Goal: Information Seeking & Learning: Learn about a topic

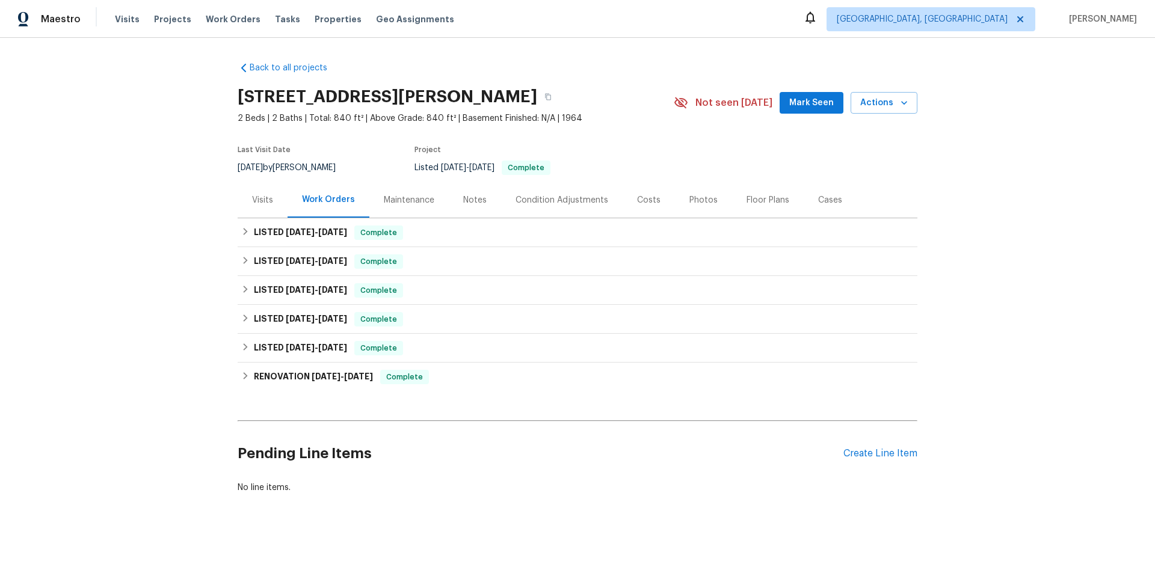
click at [265, 211] on div "Visits" at bounding box center [263, 199] width 50 height 35
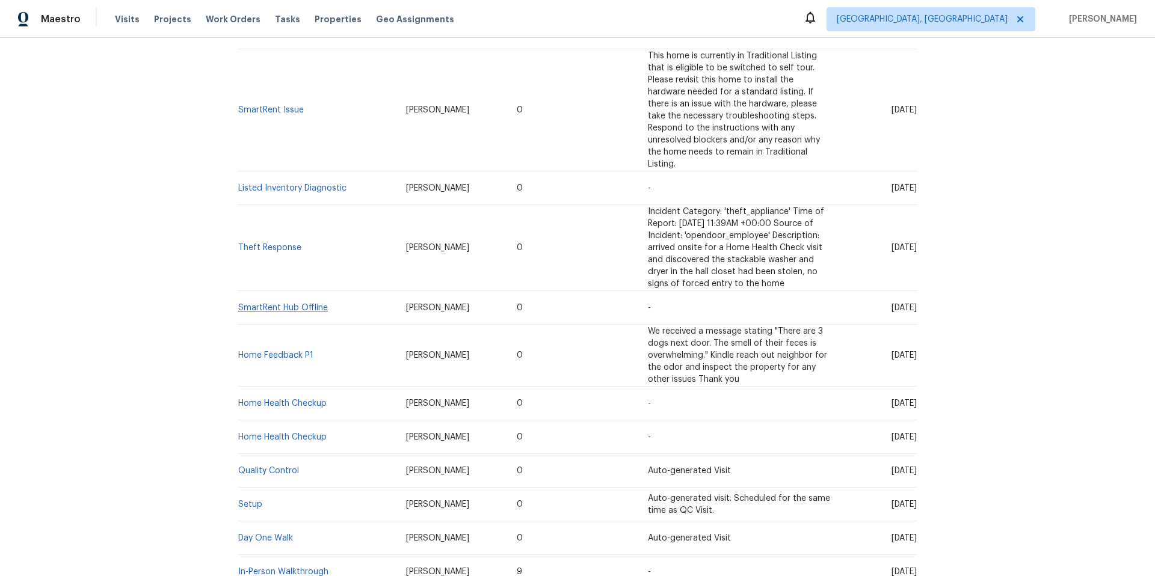
scroll to position [680, 0]
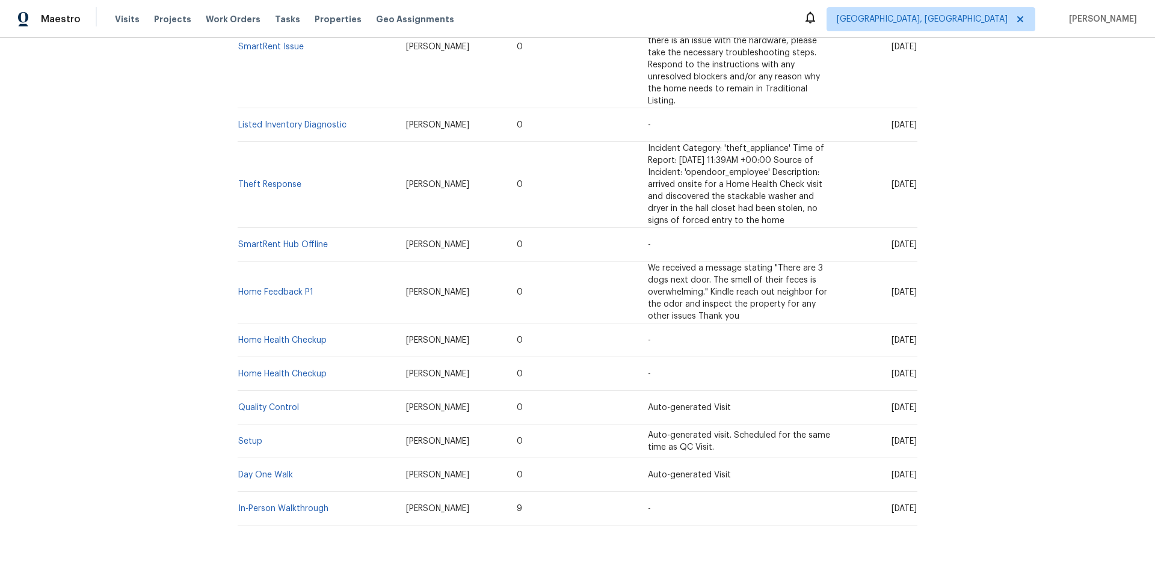
click at [280, 492] on td "In-Person Walkthrough" at bounding box center [317, 509] width 159 height 34
click at [299, 492] on td "In-Person Walkthrough" at bounding box center [317, 509] width 159 height 34
click at [298, 505] on link "In-Person Walkthrough" at bounding box center [283, 509] width 90 height 8
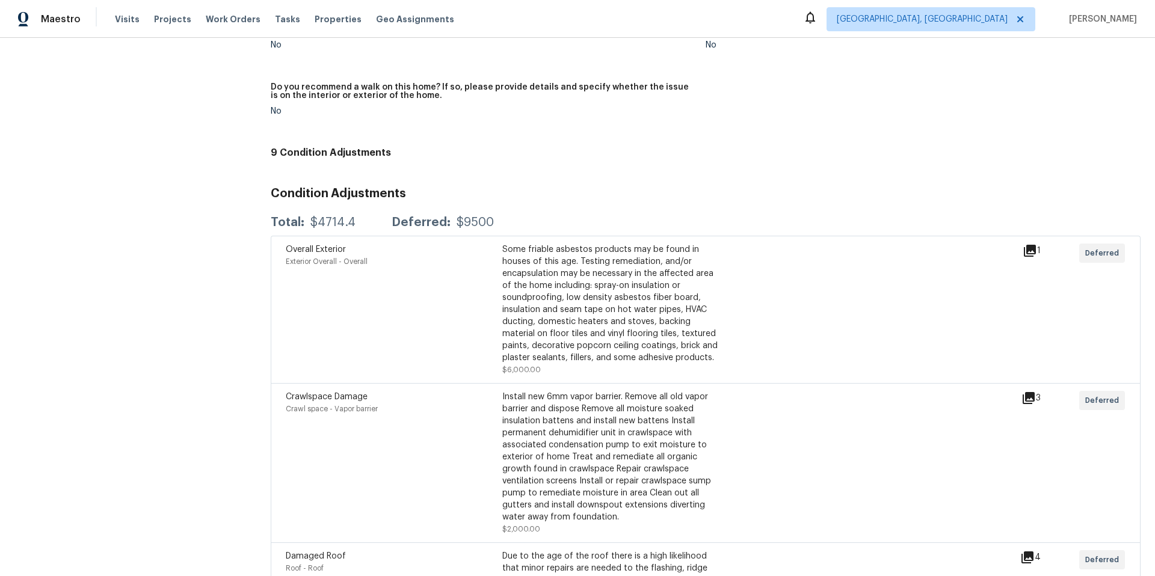
scroll to position [576, 0]
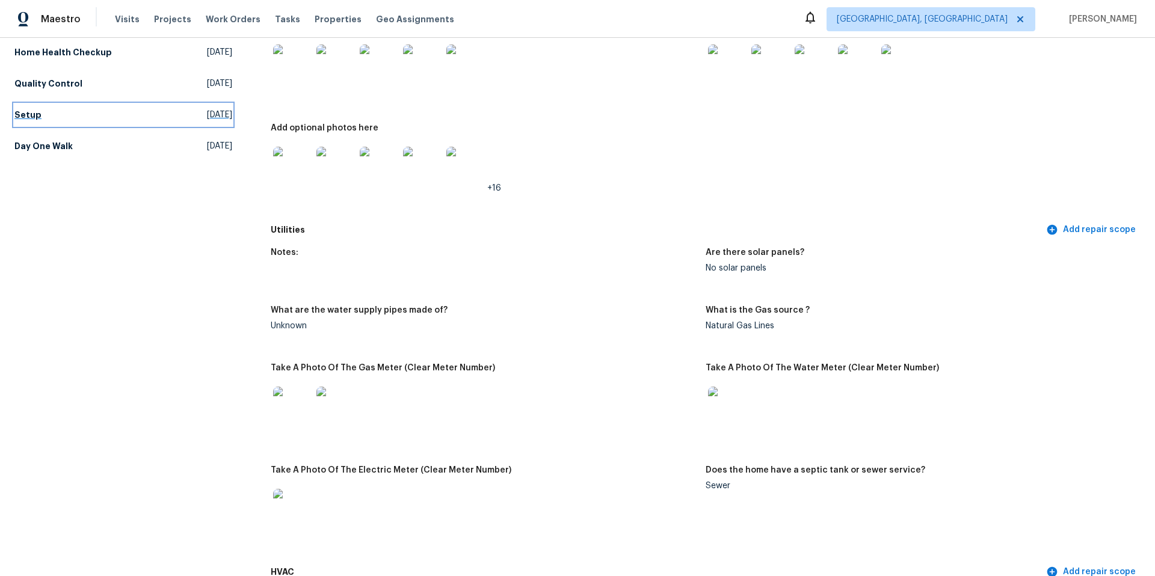
click at [219, 118] on span "Mon, Jun 10 2024" at bounding box center [219, 115] width 25 height 12
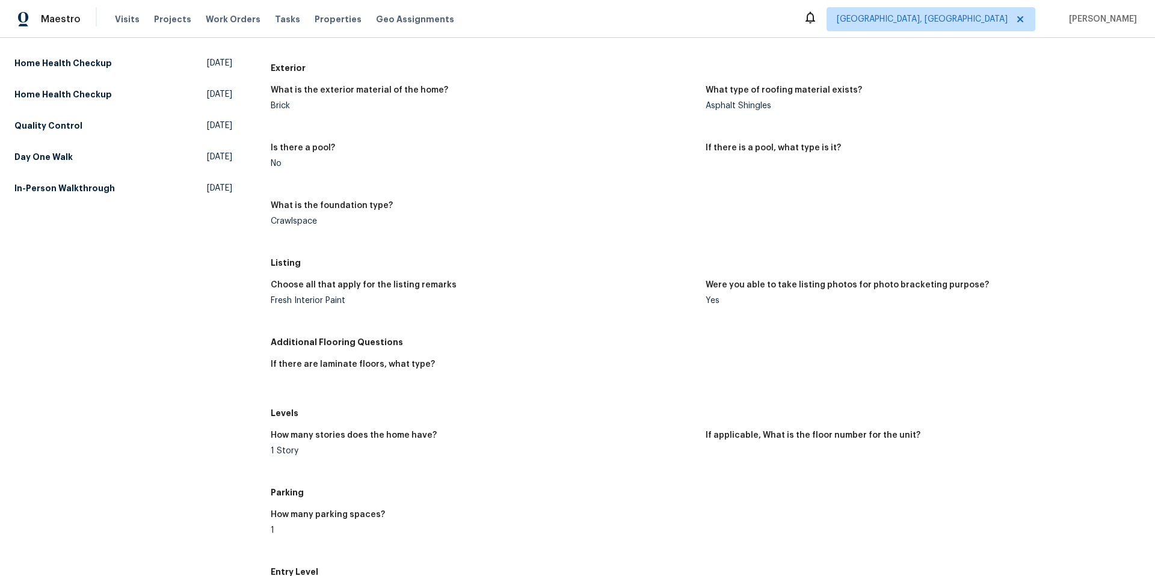
scroll to position [443, 0]
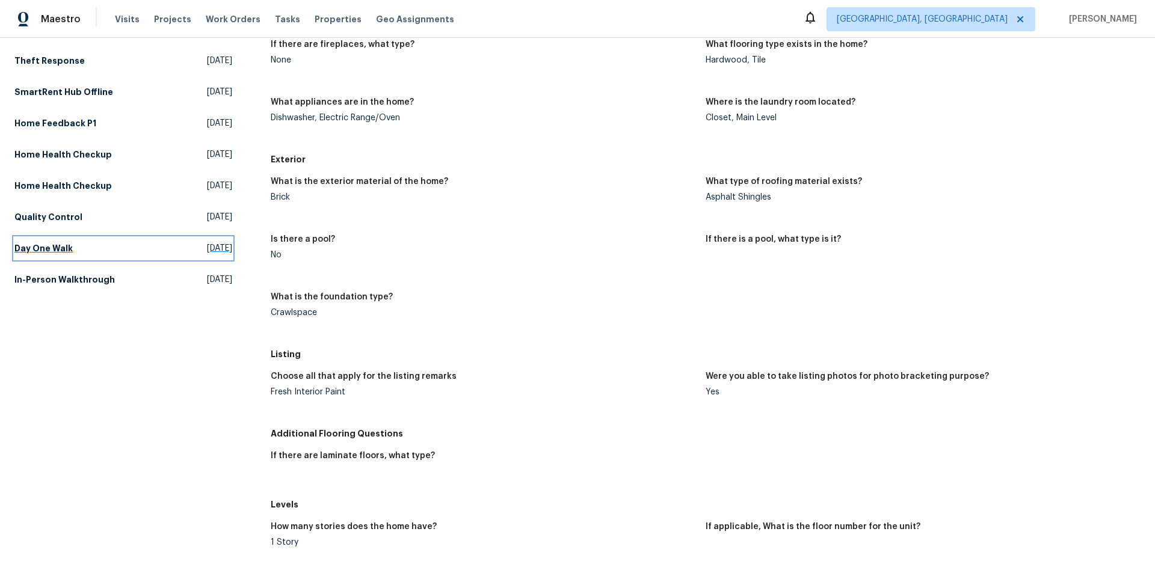
click at [208, 248] on span "Fri, May 31 2024" at bounding box center [219, 248] width 25 height 12
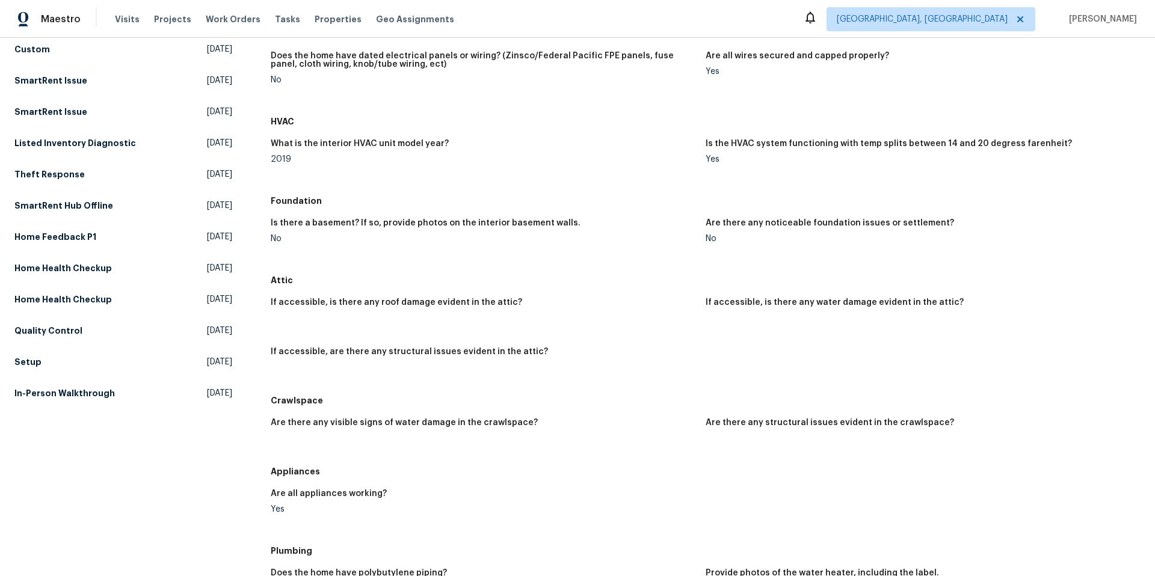
scroll to position [600, 0]
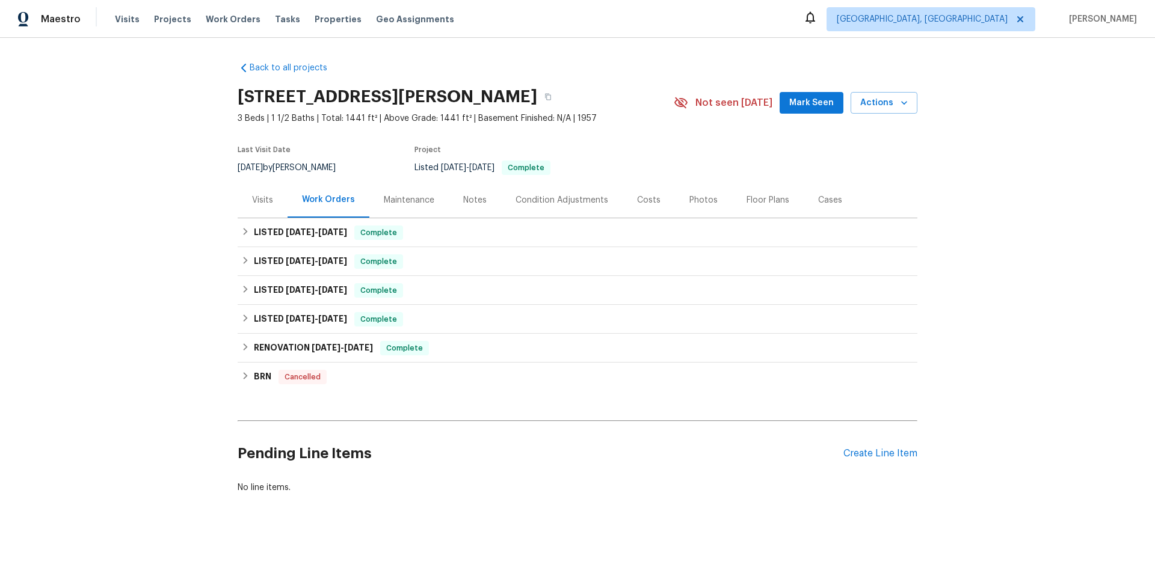
click at [259, 206] on div "Visits" at bounding box center [263, 199] width 50 height 35
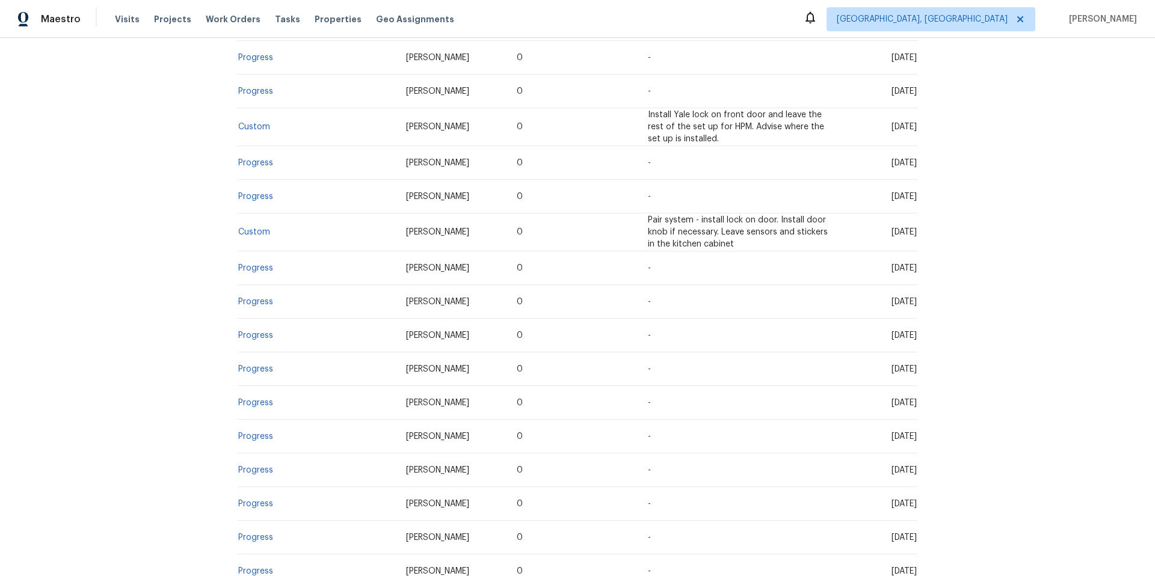
scroll to position [1910, 0]
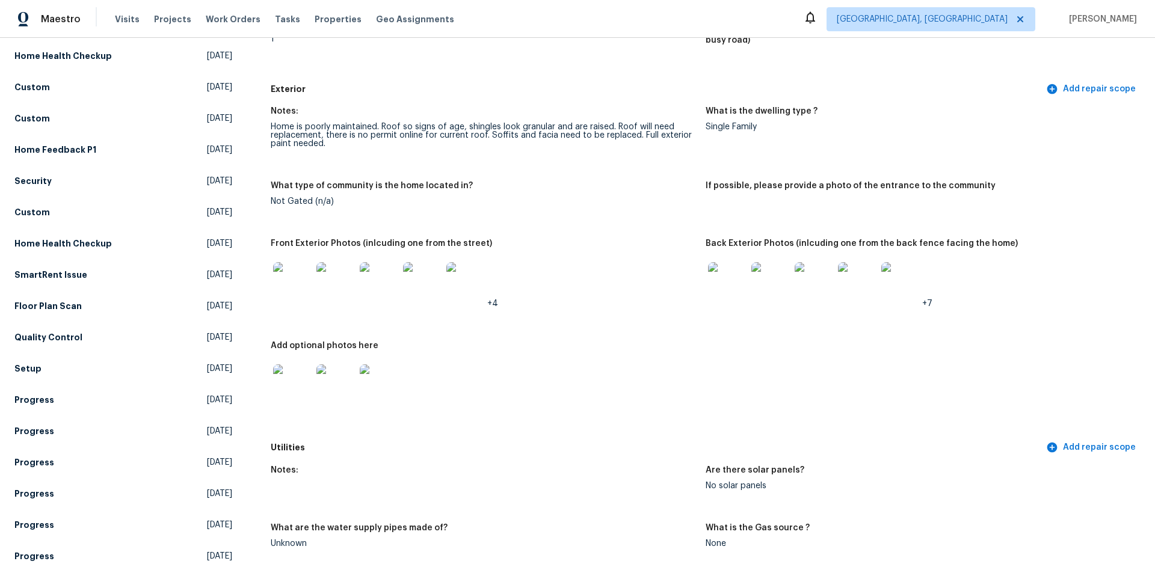
scroll to position [420, 0]
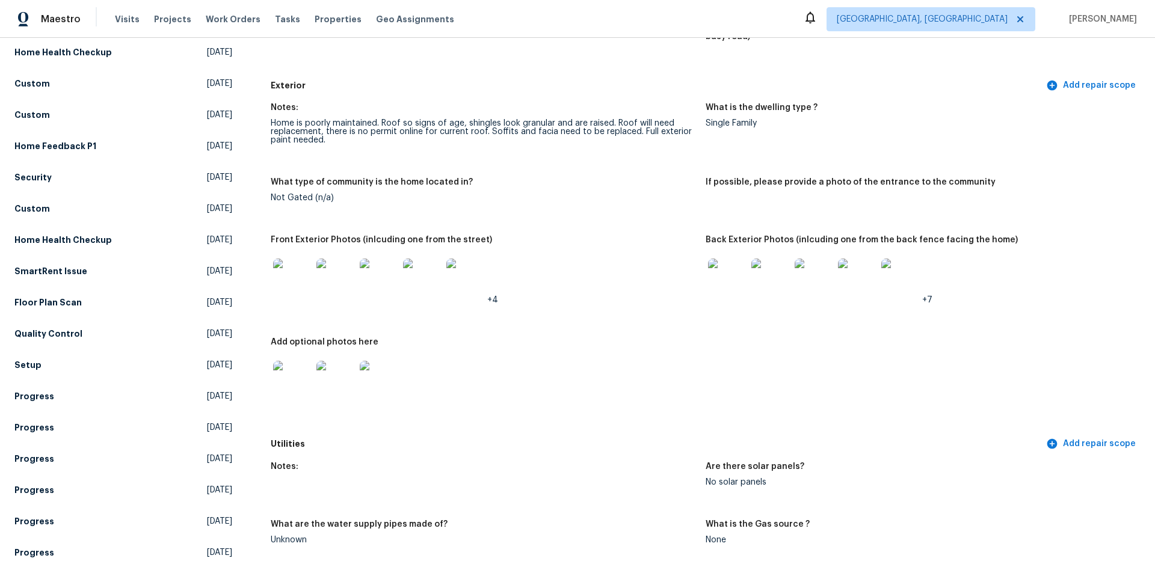
click at [293, 277] on img at bounding box center [292, 278] width 38 height 38
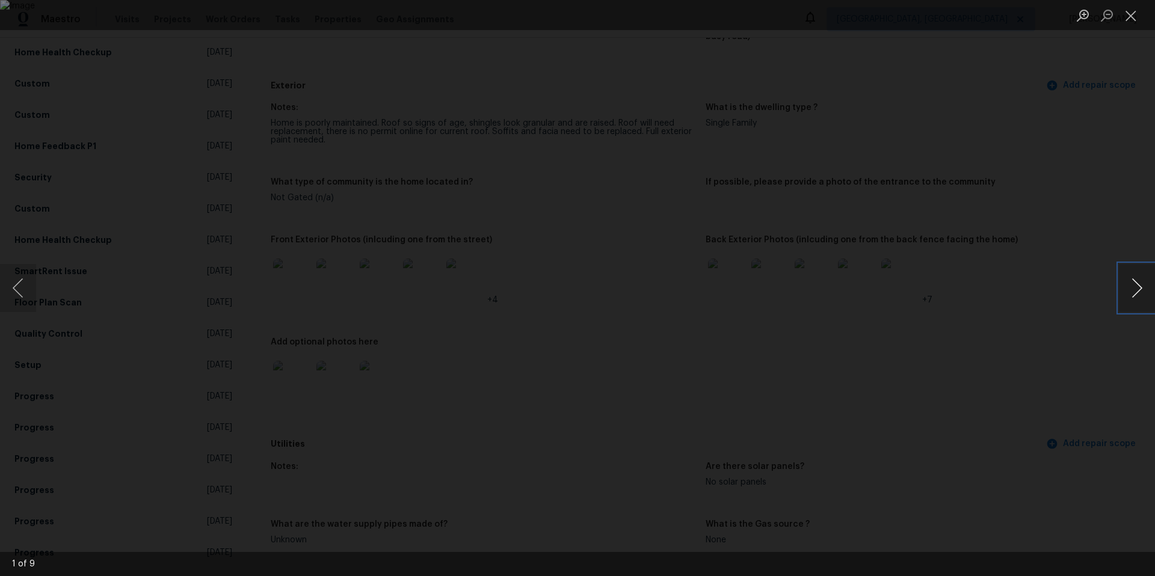
click at [1130, 287] on button "Next image" at bounding box center [1137, 288] width 36 height 48
click at [1128, 287] on button "Next image" at bounding box center [1137, 288] width 36 height 48
click at [1048, 194] on div "Lightbox" at bounding box center [577, 288] width 1155 height 576
click at [1136, 21] on button "Close lightbox" at bounding box center [1131, 15] width 24 height 21
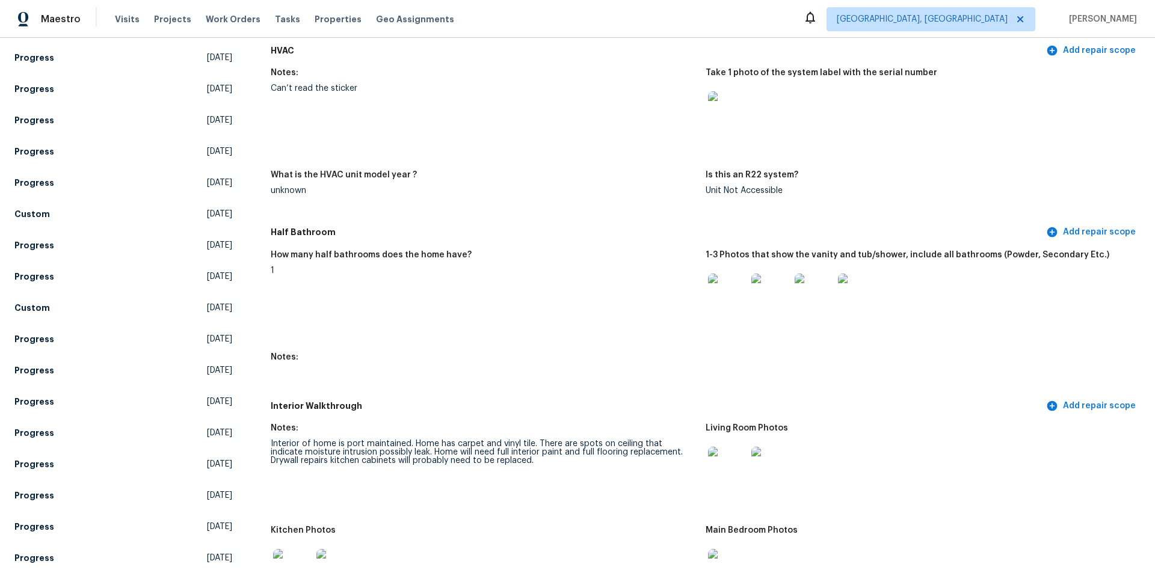
scroll to position [1104, 0]
click at [716, 102] on img at bounding box center [727, 109] width 38 height 38
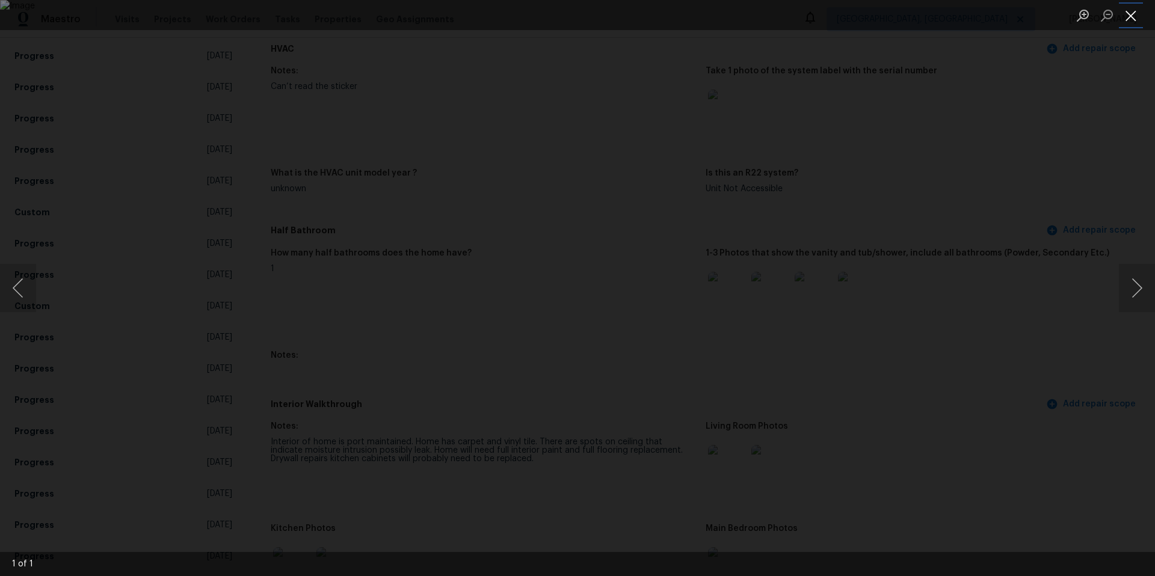
click at [1137, 14] on button "Close lightbox" at bounding box center [1131, 15] width 24 height 21
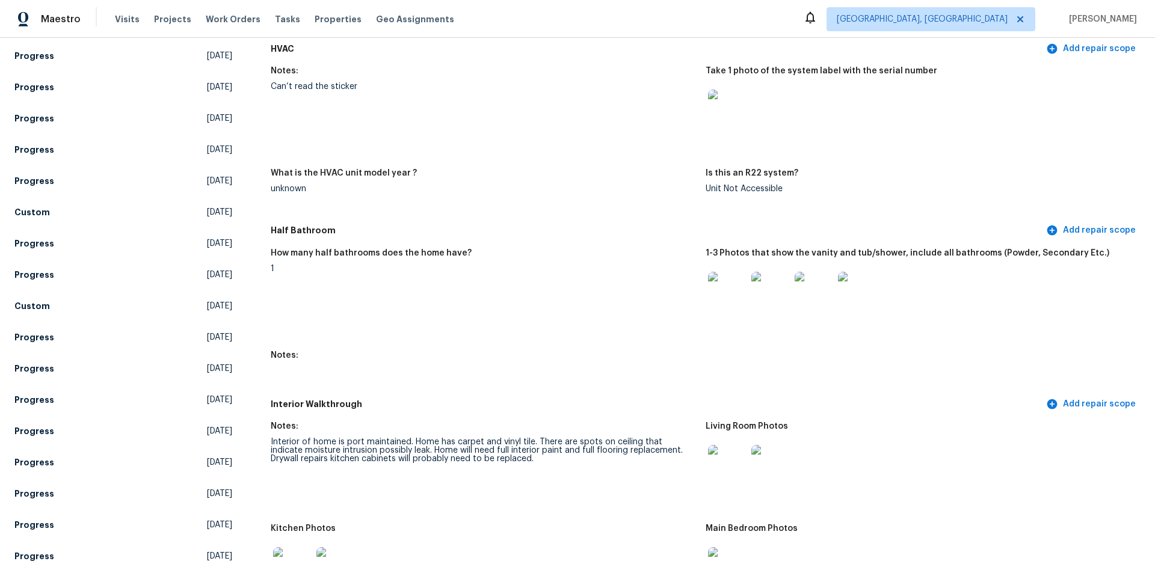
click at [713, 288] on img at bounding box center [727, 291] width 38 height 38
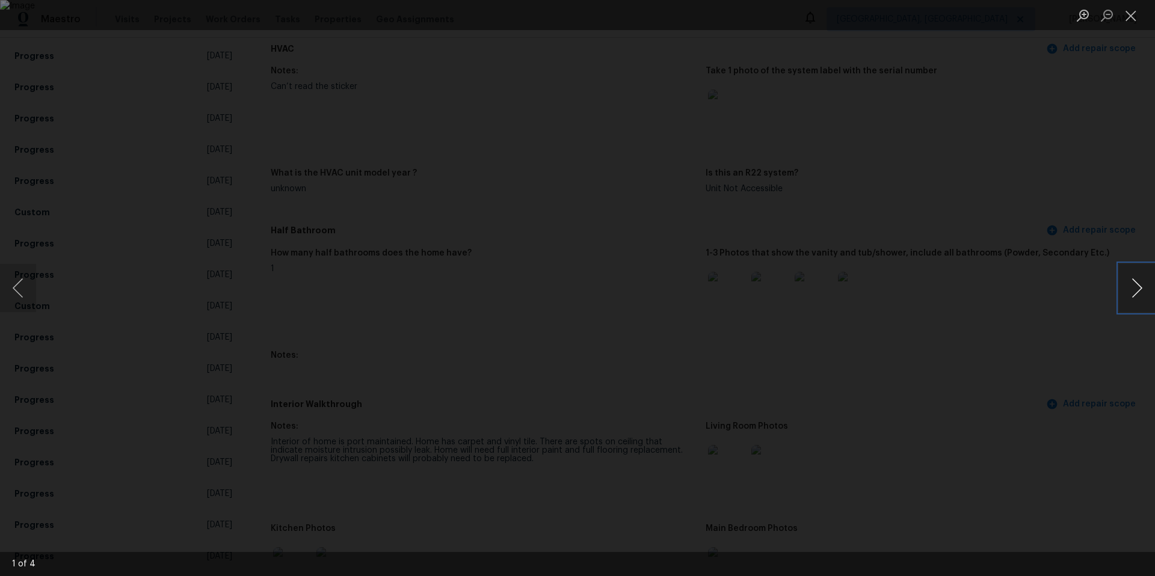
click at [1136, 299] on button "Next image" at bounding box center [1137, 288] width 36 height 48
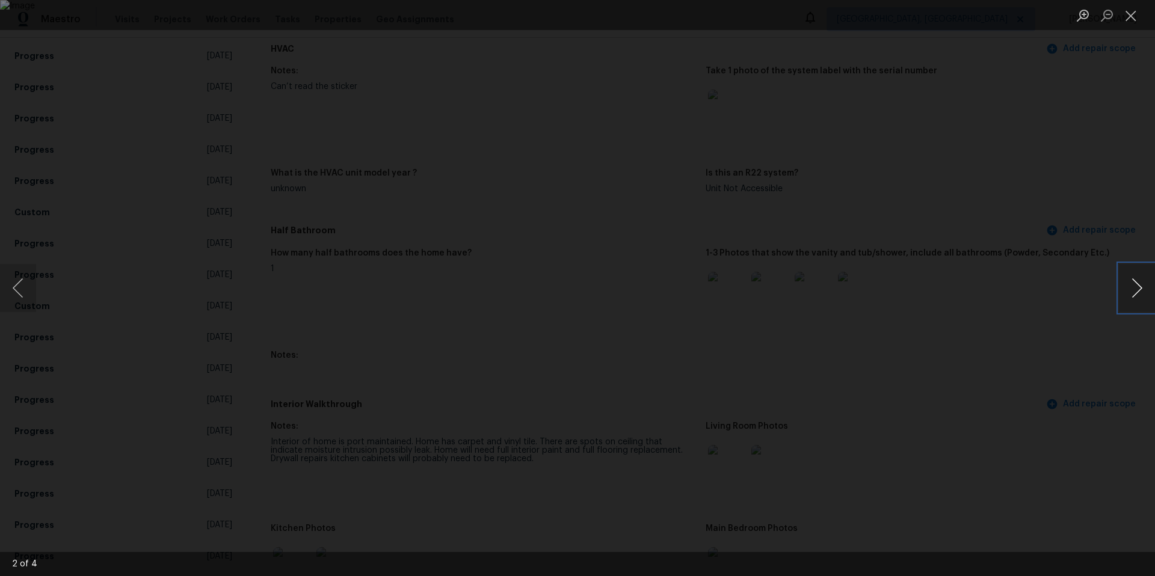
click at [1136, 299] on button "Next image" at bounding box center [1137, 288] width 36 height 48
click at [1068, 219] on div "Lightbox" at bounding box center [577, 288] width 1155 height 576
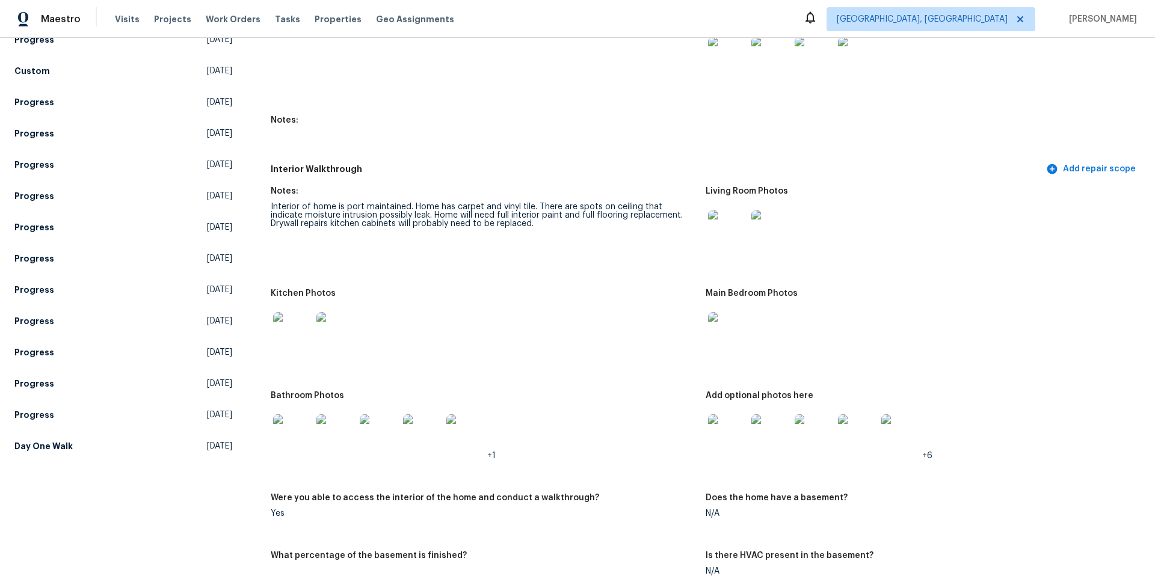
scroll to position [1340, 0]
click at [721, 428] on img at bounding box center [727, 433] width 38 height 38
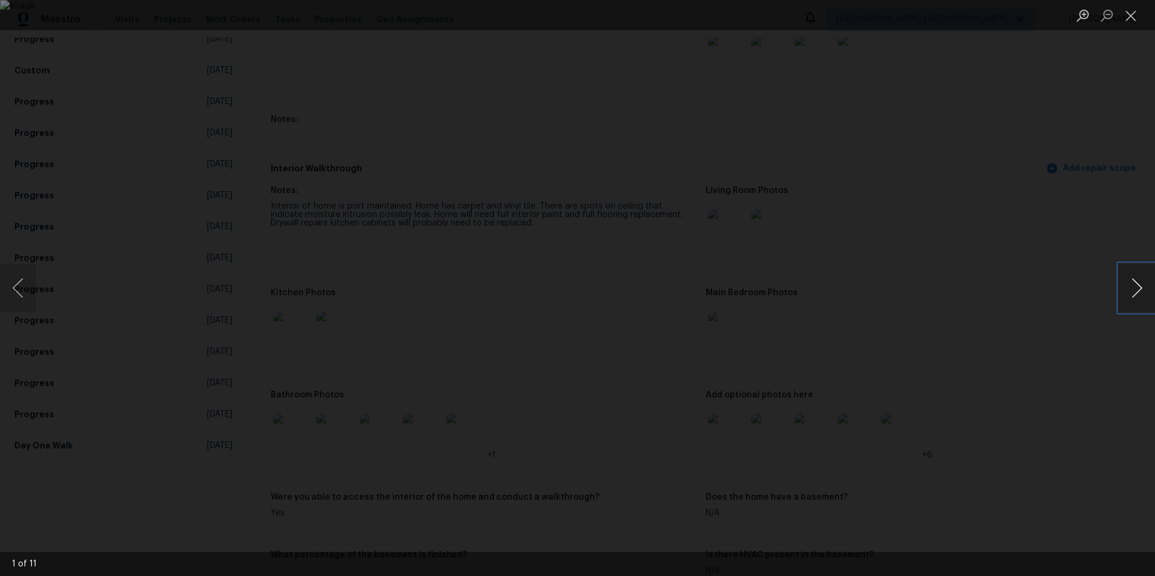
click at [1139, 278] on button "Next image" at bounding box center [1137, 288] width 36 height 48
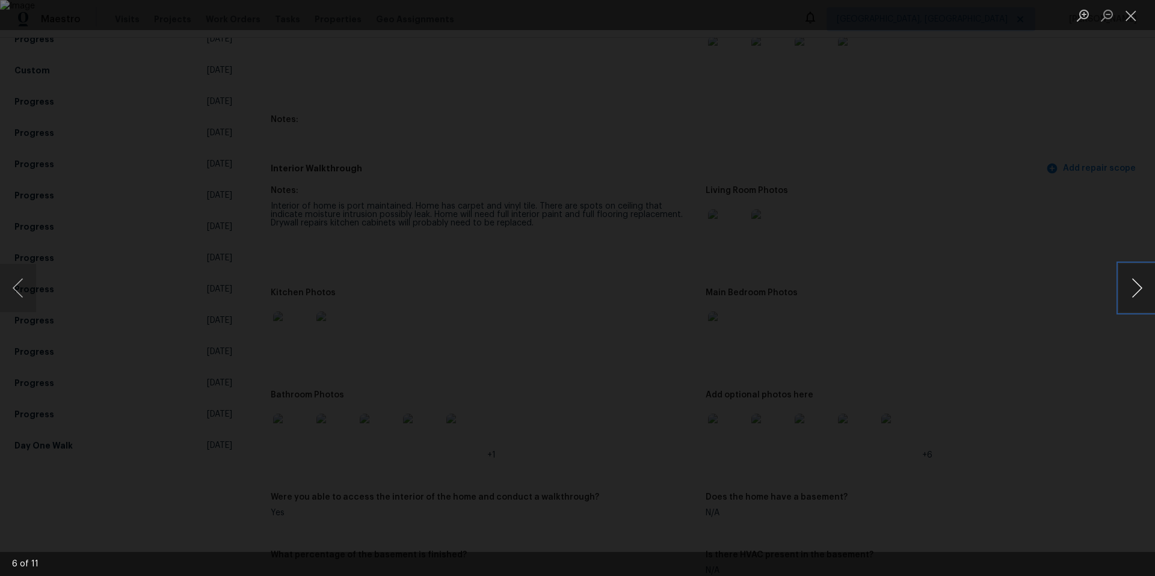
click at [1139, 278] on button "Next image" at bounding box center [1137, 288] width 36 height 48
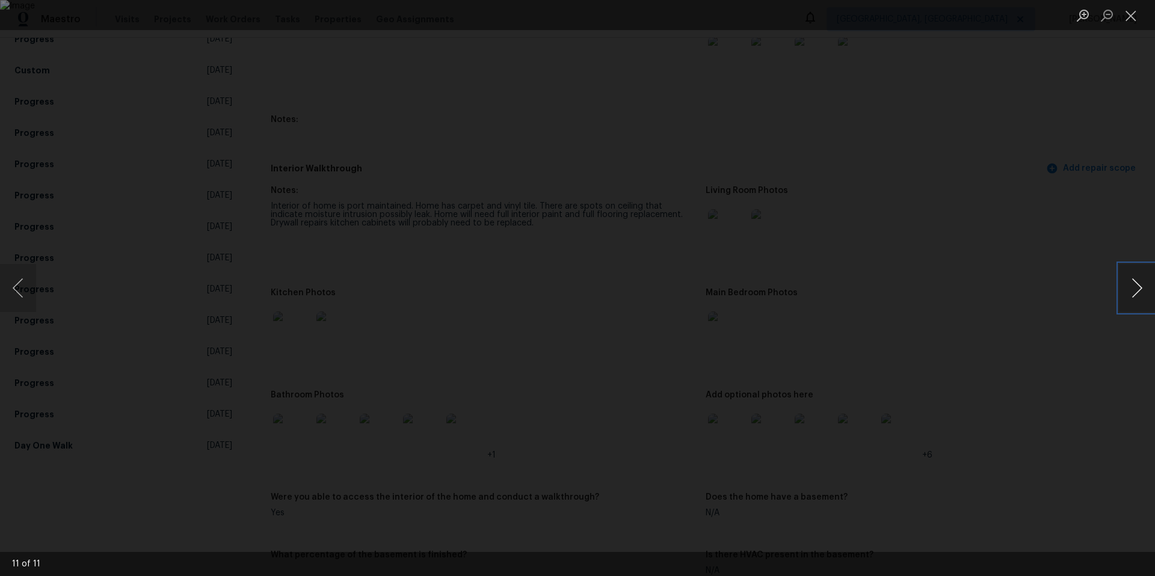
click at [1139, 278] on button "Next image" at bounding box center [1137, 288] width 36 height 48
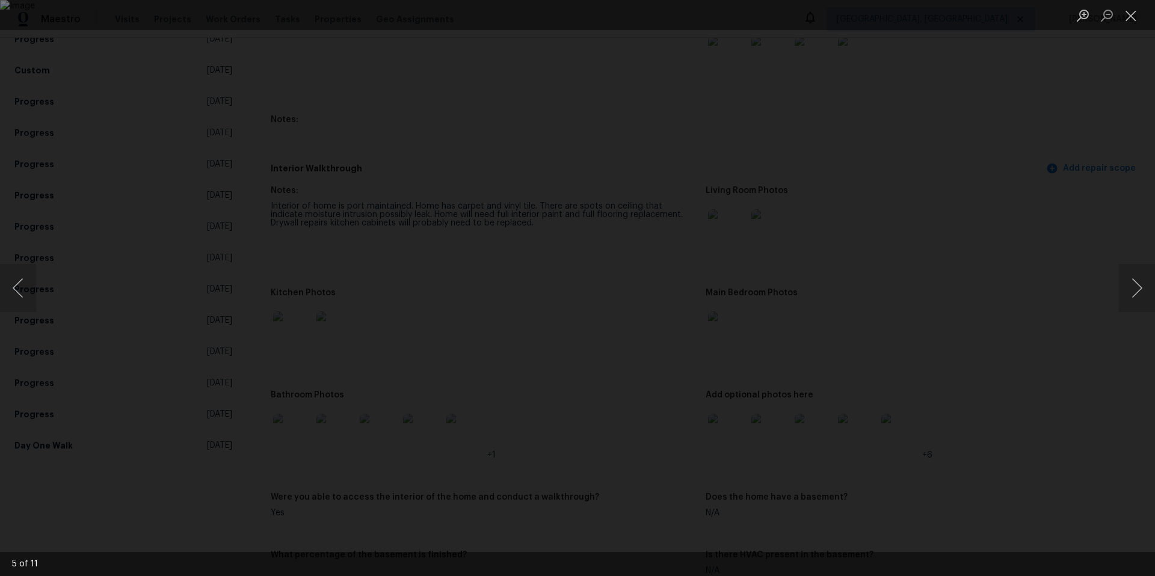
click at [1041, 213] on div "Lightbox" at bounding box center [577, 288] width 1155 height 576
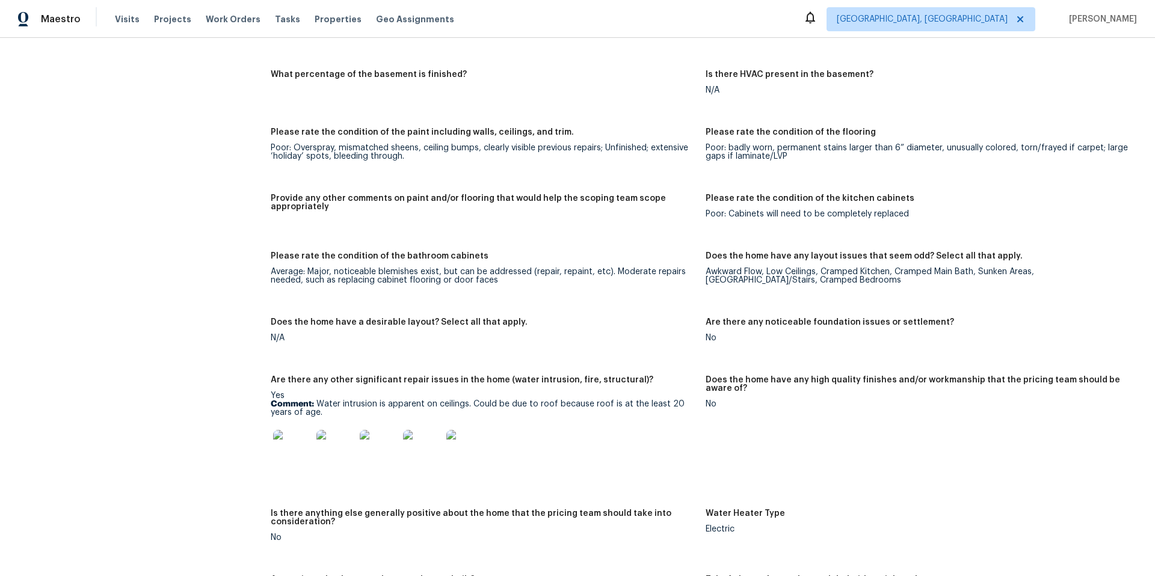
scroll to position [1894, 0]
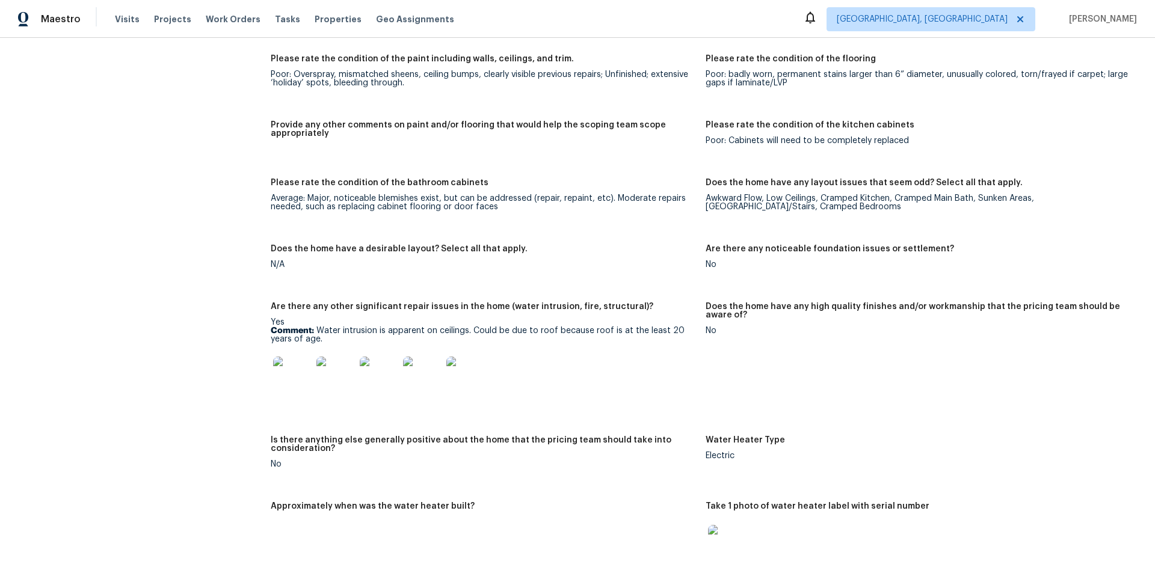
click at [278, 366] on img at bounding box center [292, 376] width 38 height 38
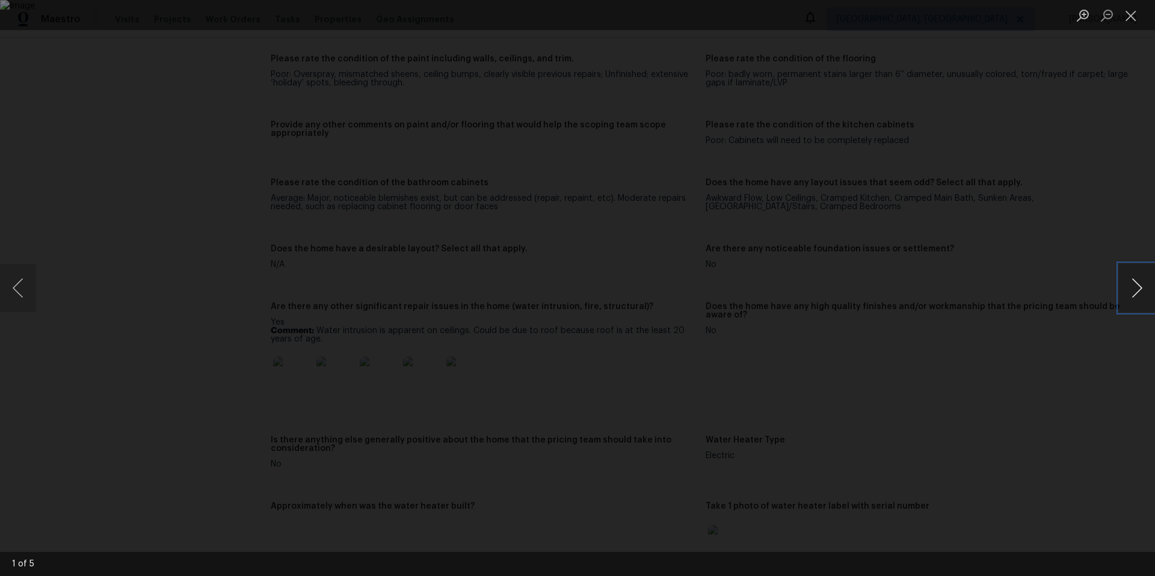
click at [1127, 280] on button "Next image" at bounding box center [1137, 288] width 36 height 48
click at [1017, 208] on div "Lightbox" at bounding box center [577, 288] width 1155 height 576
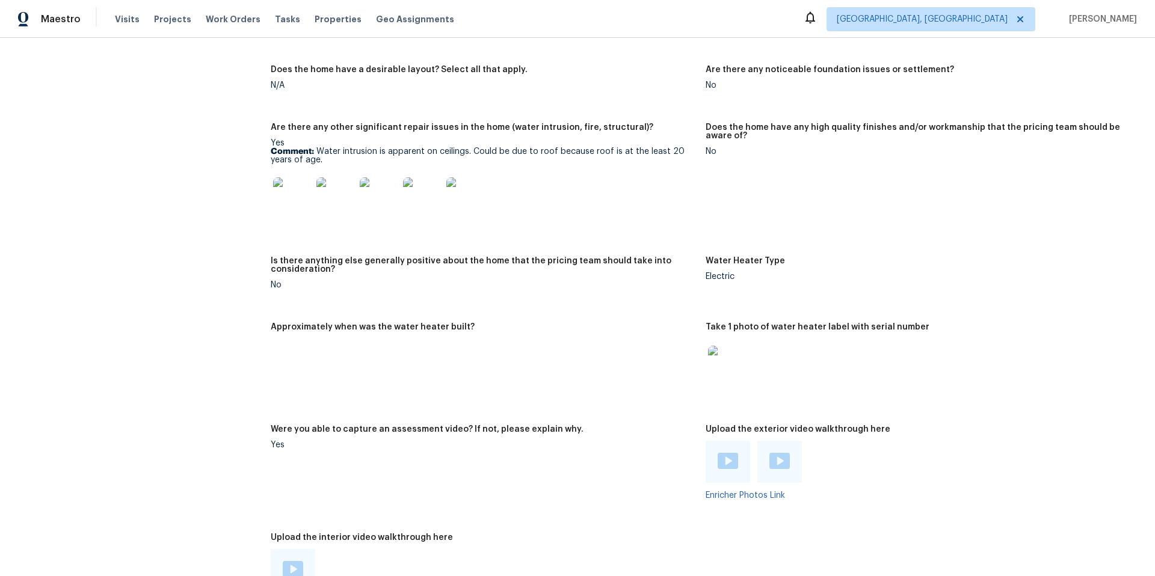
scroll to position [2074, 0]
click at [713, 355] on img at bounding box center [727, 364] width 38 height 38
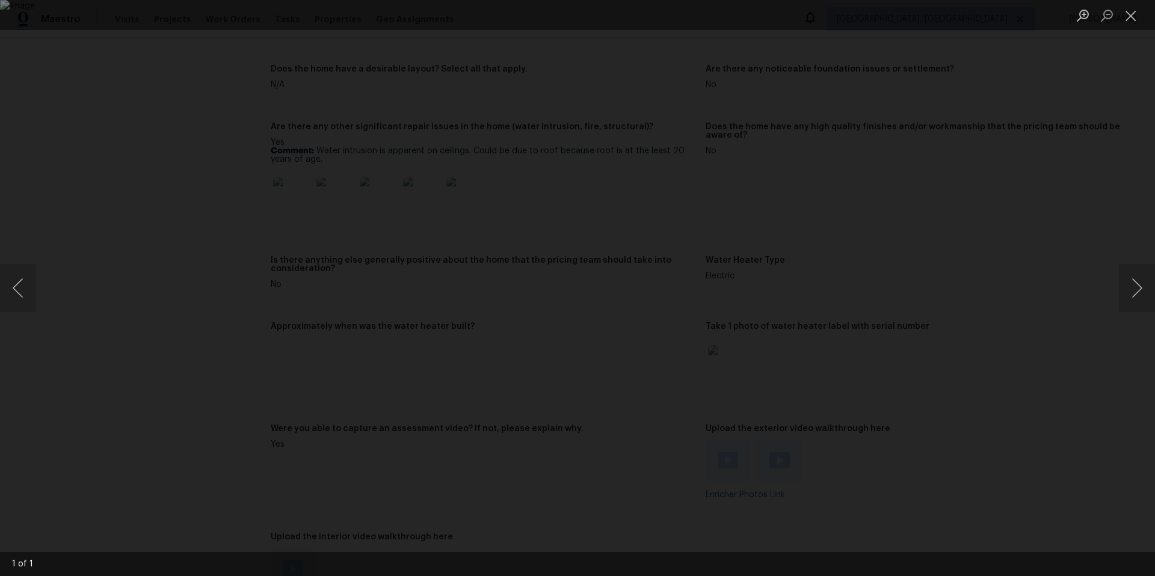
click at [916, 348] on div "Lightbox" at bounding box center [577, 288] width 1155 height 576
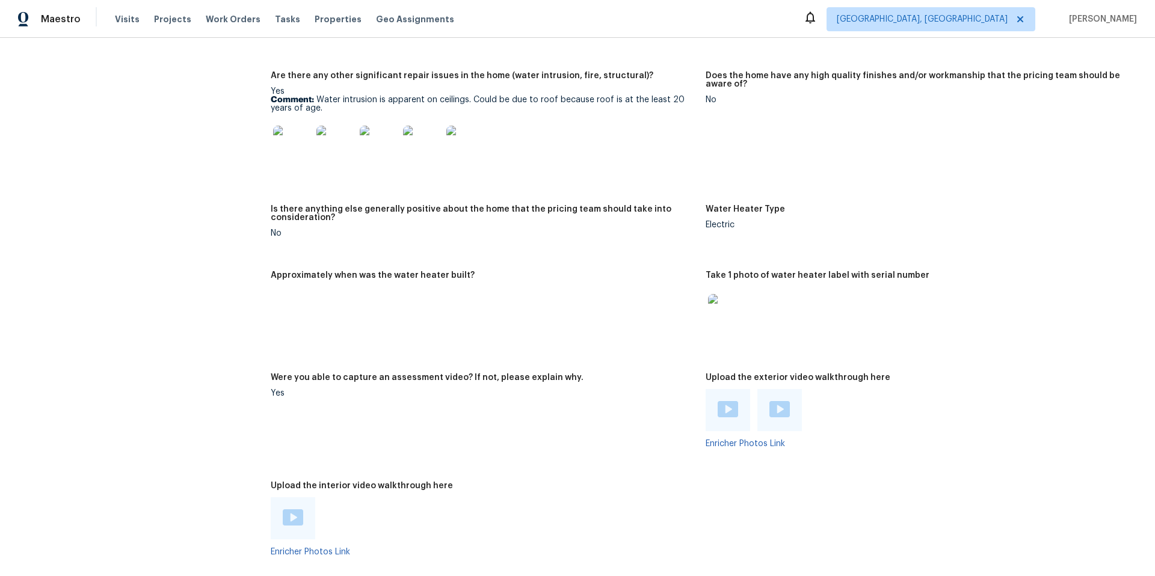
scroll to position [2396, 0]
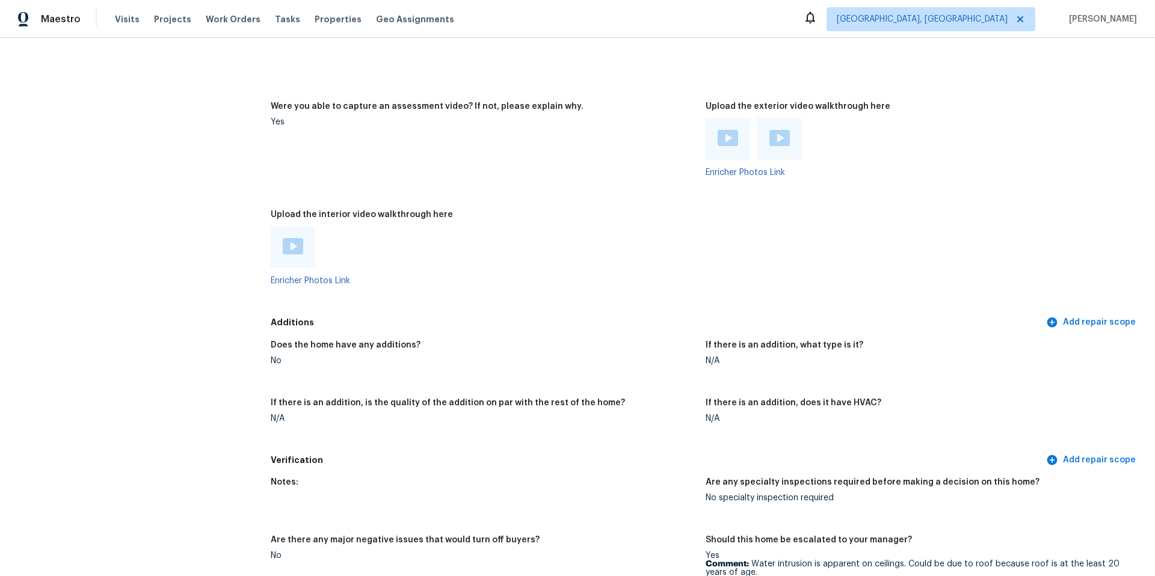
click at [319, 268] on div "Enricher Photos Link" at bounding box center [483, 255] width 425 height 59
click at [319, 277] on link "Enricher Photos Link" at bounding box center [310, 281] width 79 height 8
click at [582, 226] on div at bounding box center [483, 247] width 425 height 42
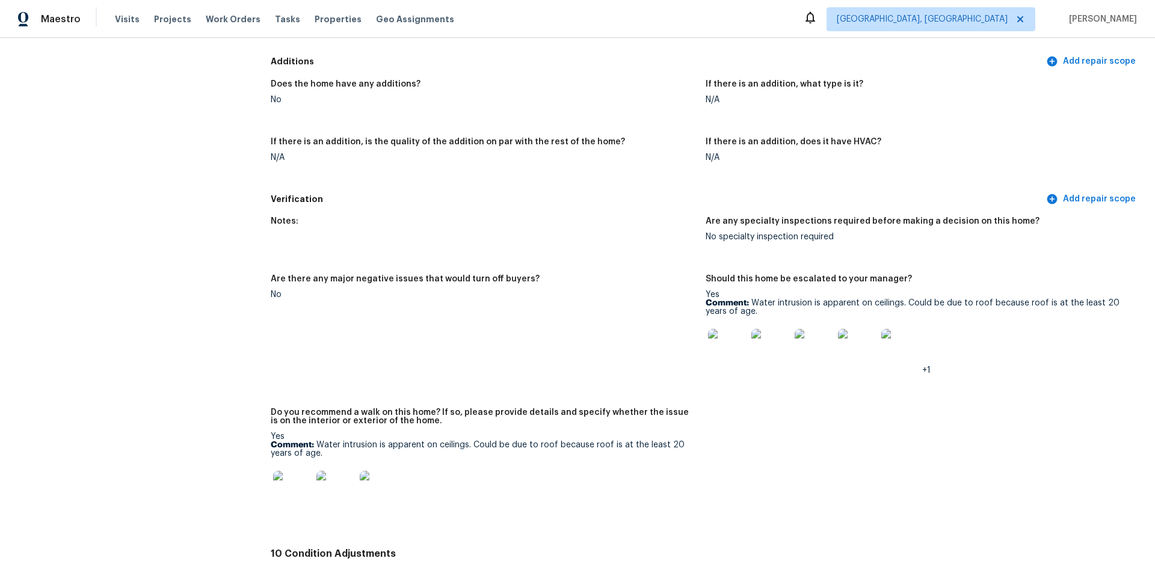
scroll to position [2659, 0]
click at [288, 477] on img at bounding box center [292, 488] width 38 height 38
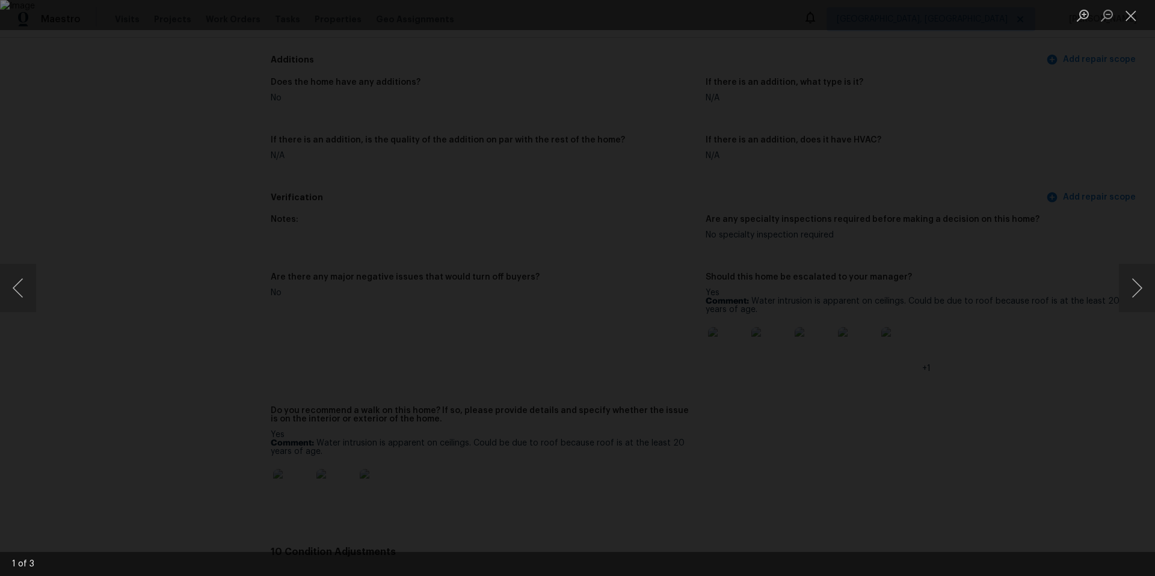
click at [218, 350] on div "Lightbox" at bounding box center [577, 288] width 1155 height 576
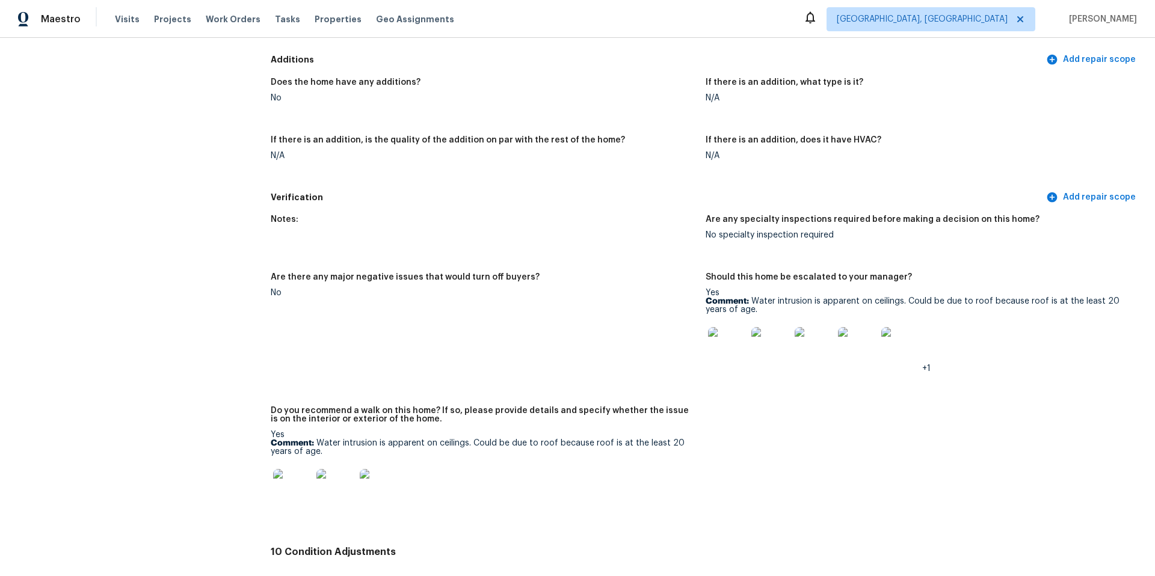
click at [715, 342] on img at bounding box center [727, 346] width 38 height 38
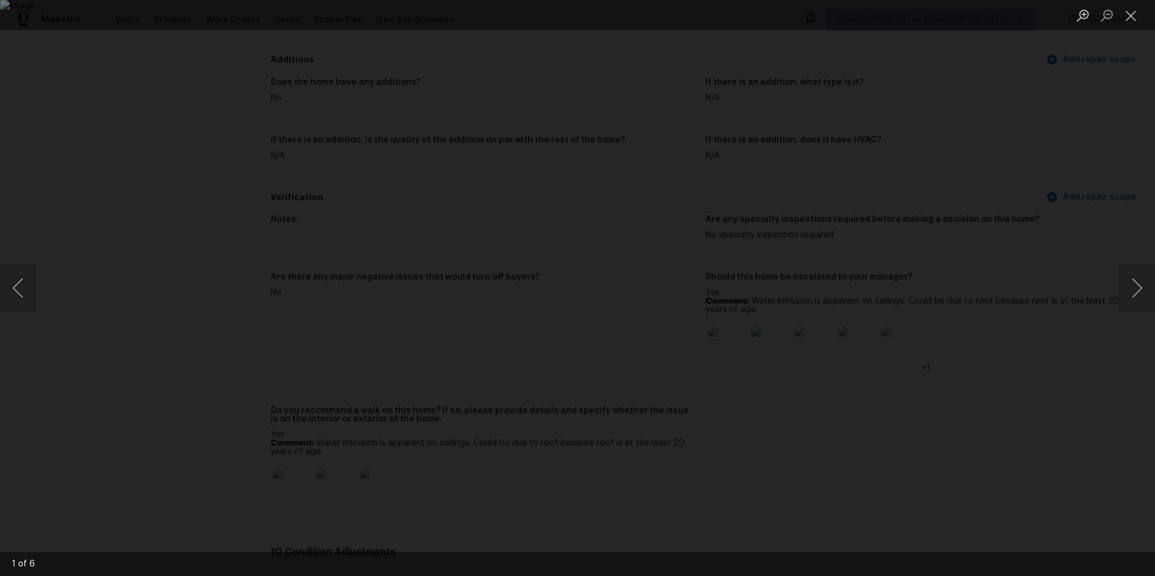
click at [223, 300] on div "Lightbox" at bounding box center [577, 288] width 1155 height 576
